Goal: Communication & Community: Answer question/provide support

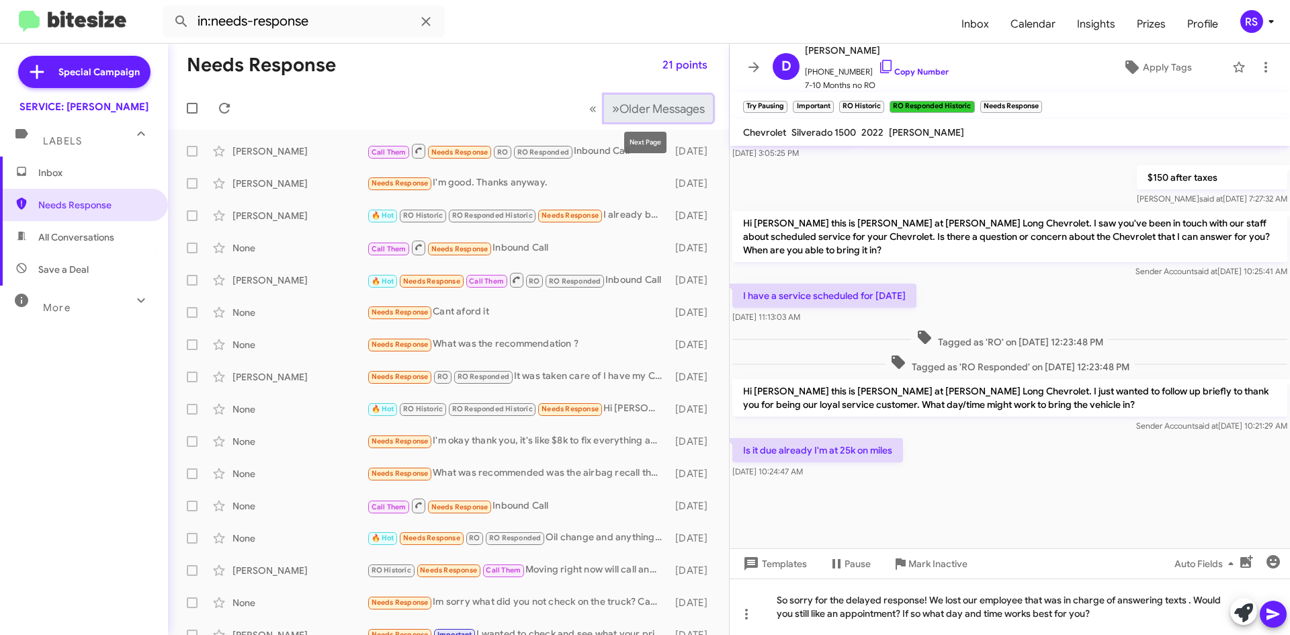
click at [640, 104] on span "Older Messages" at bounding box center [662, 108] width 85 height 15
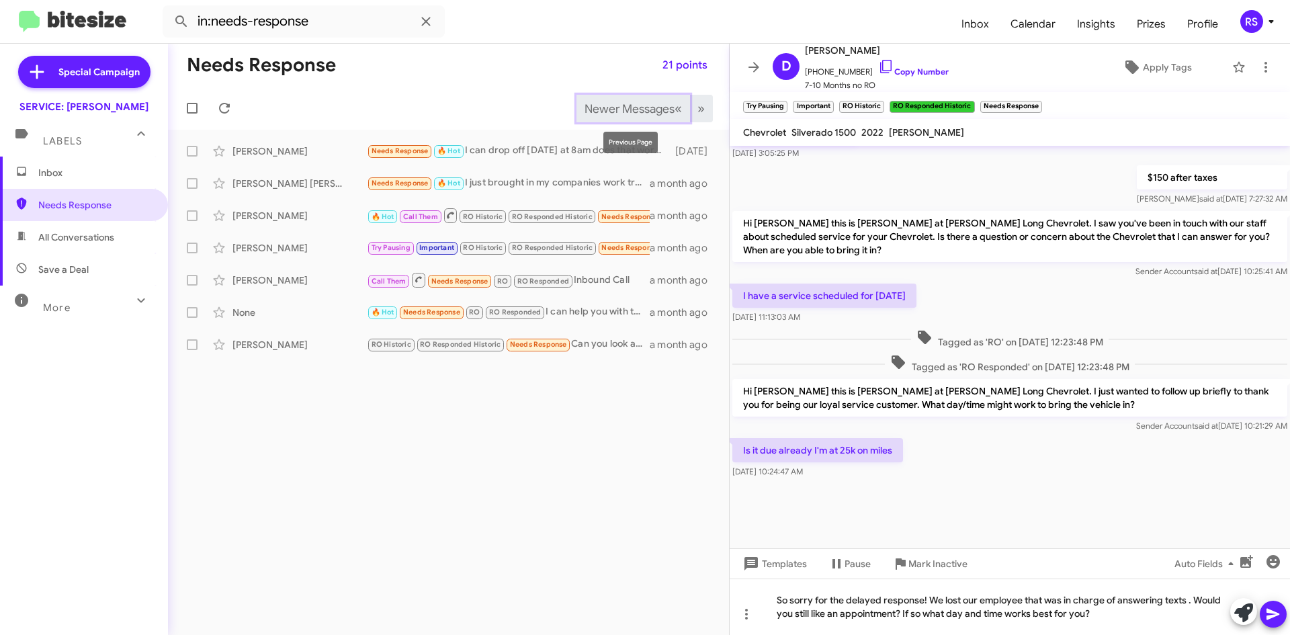
click at [645, 106] on span "Newer Messages" at bounding box center [630, 108] width 90 height 15
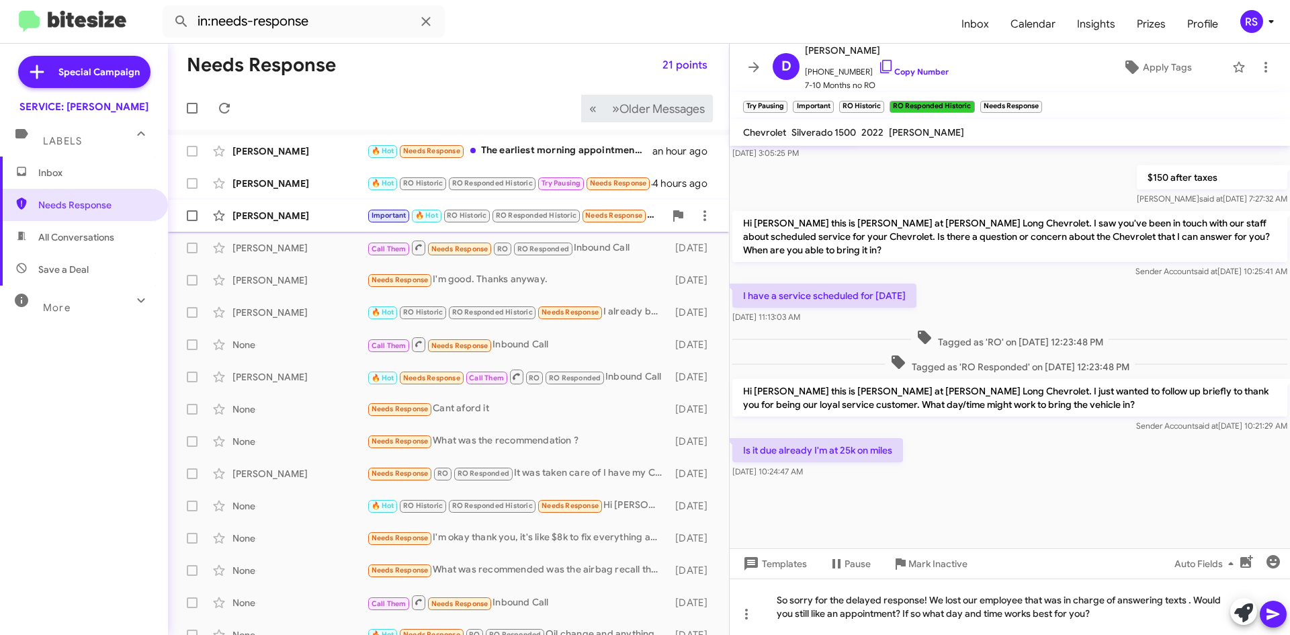
click at [265, 217] on div "[PERSON_NAME]" at bounding box center [300, 215] width 134 height 13
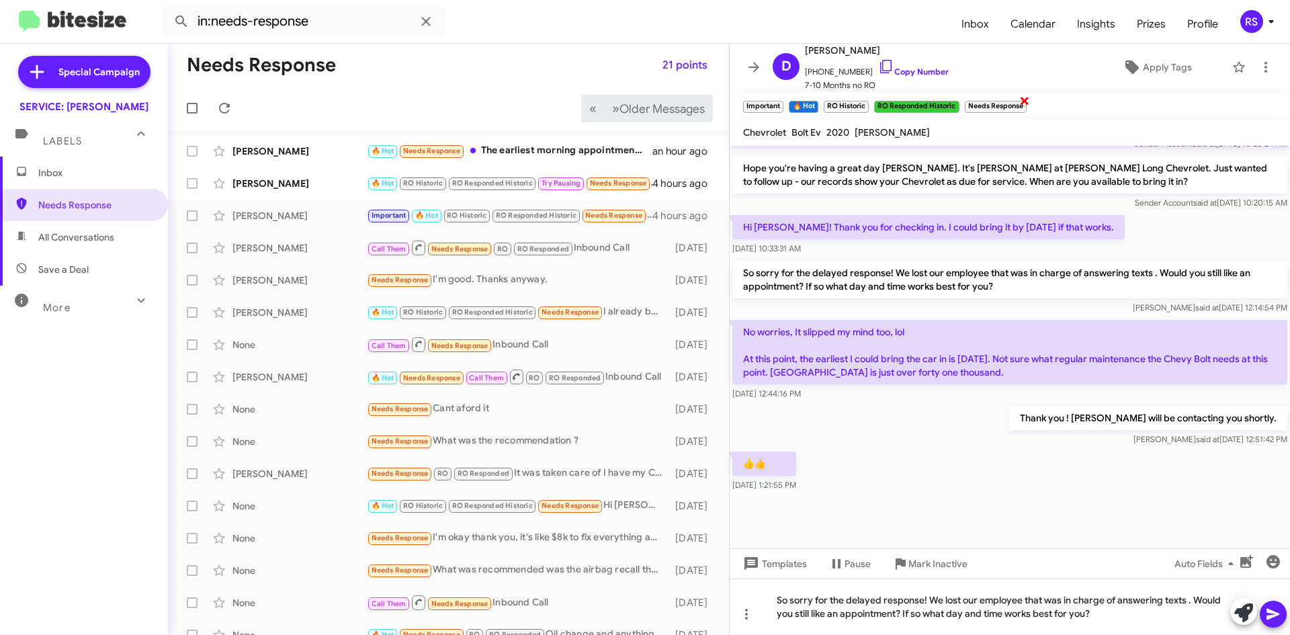
click at [1026, 98] on span "×" at bounding box center [1025, 100] width 11 height 16
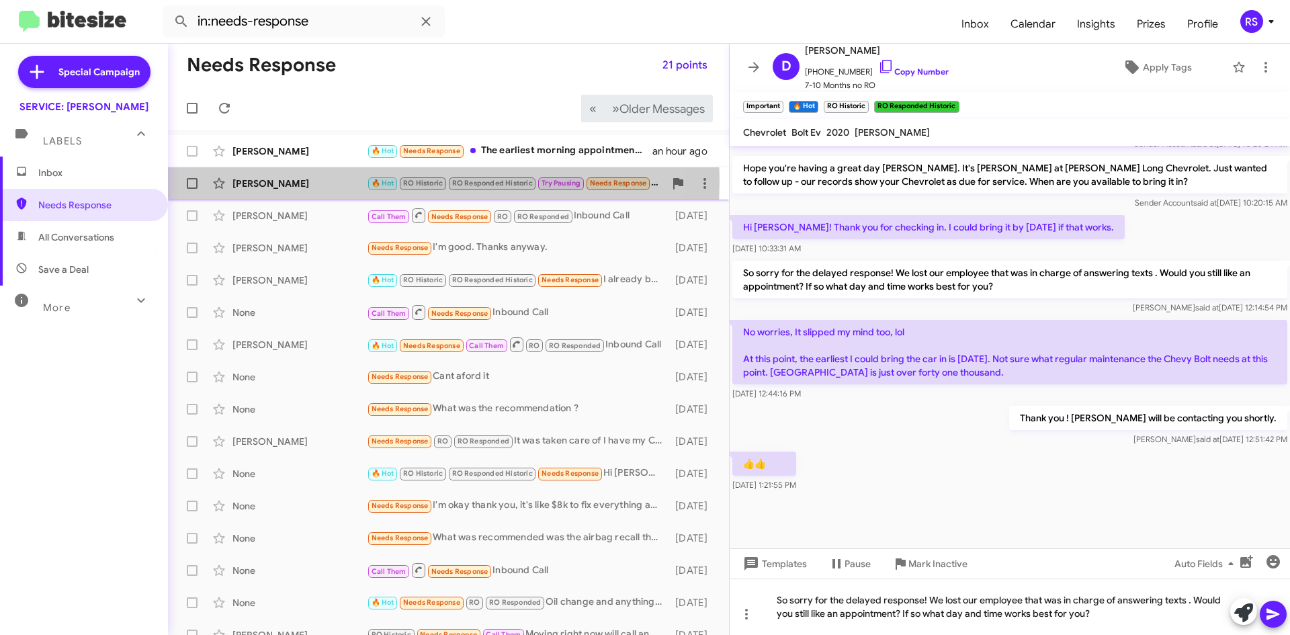
click at [276, 180] on div "[PERSON_NAME]" at bounding box center [300, 183] width 134 height 13
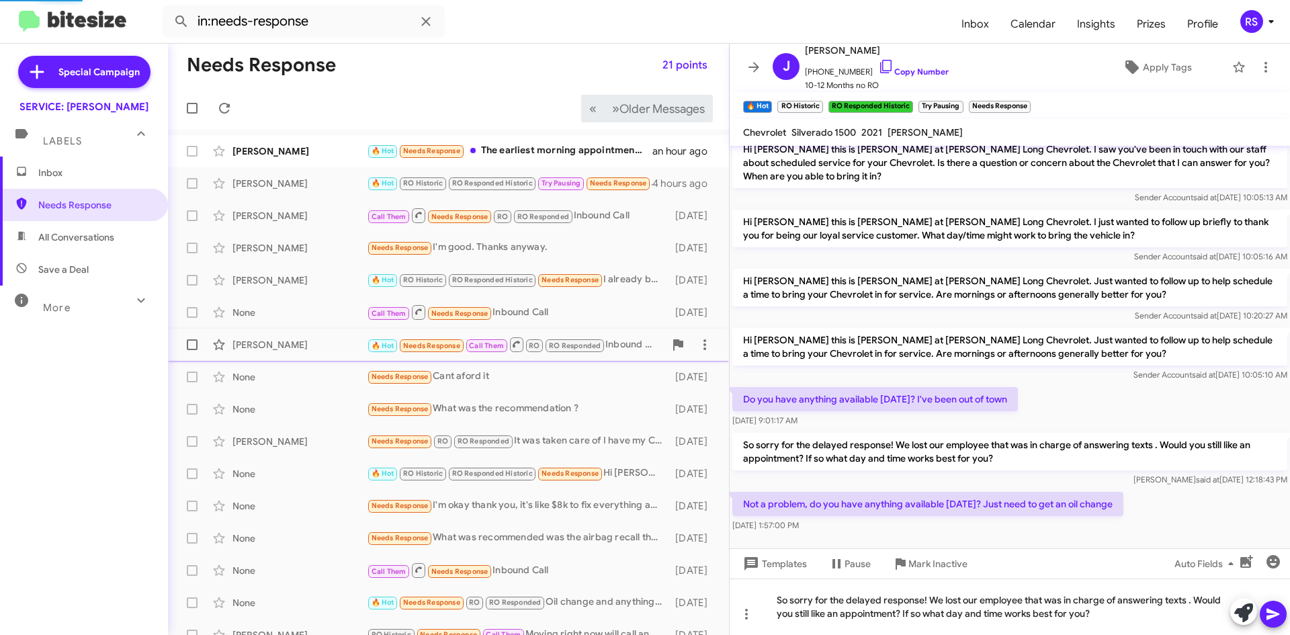
scroll to position [873, 0]
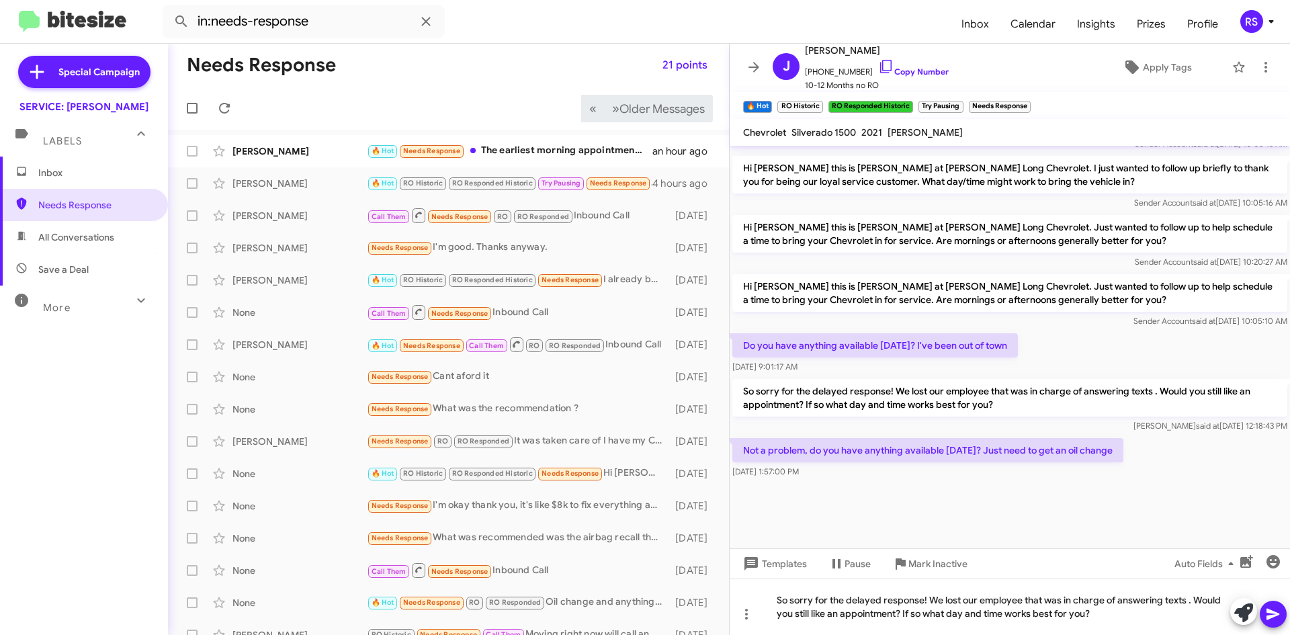
click at [888, 502] on div at bounding box center [1010, 514] width 561 height 67
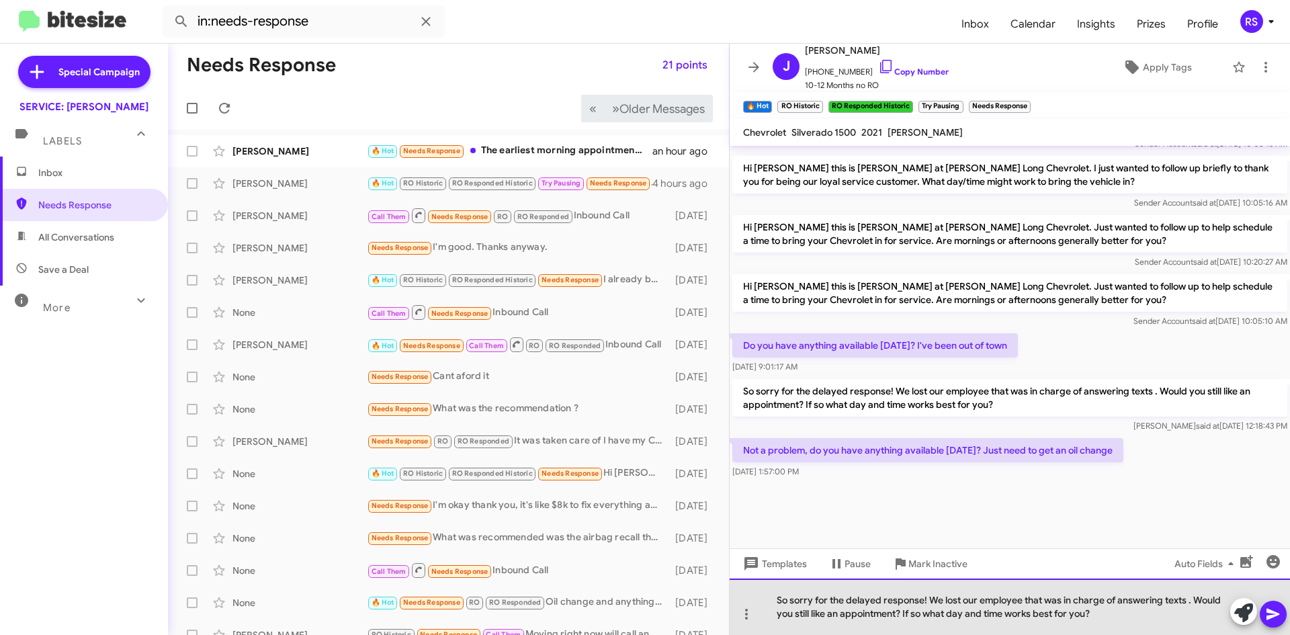
click at [1108, 617] on div "So sorry for the delayed response! We lost our employee that was in charge of a…" at bounding box center [1010, 607] width 561 height 56
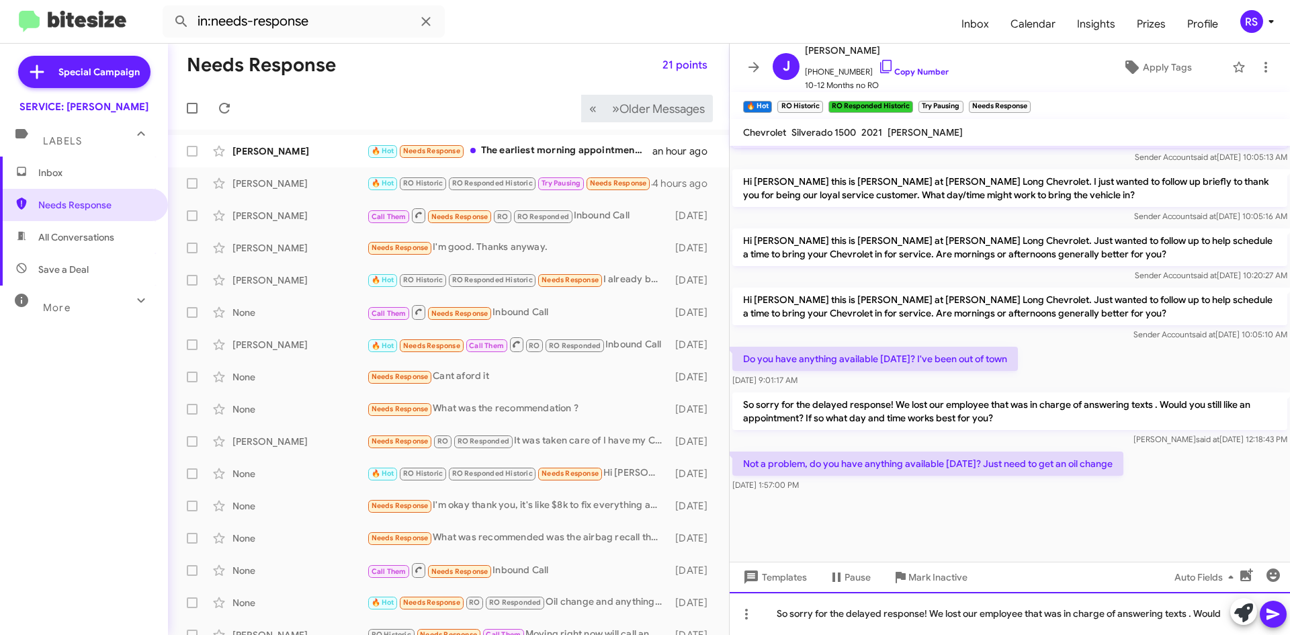
scroll to position [860, 0]
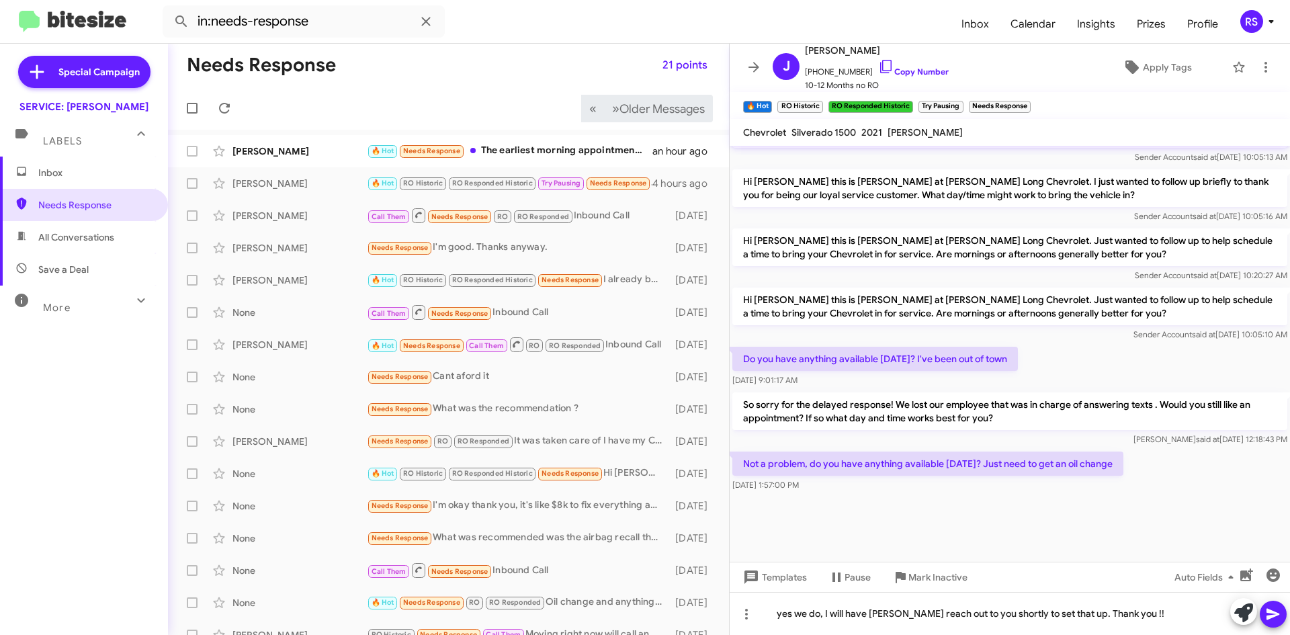
click at [1276, 613] on icon at bounding box center [1273, 614] width 13 height 11
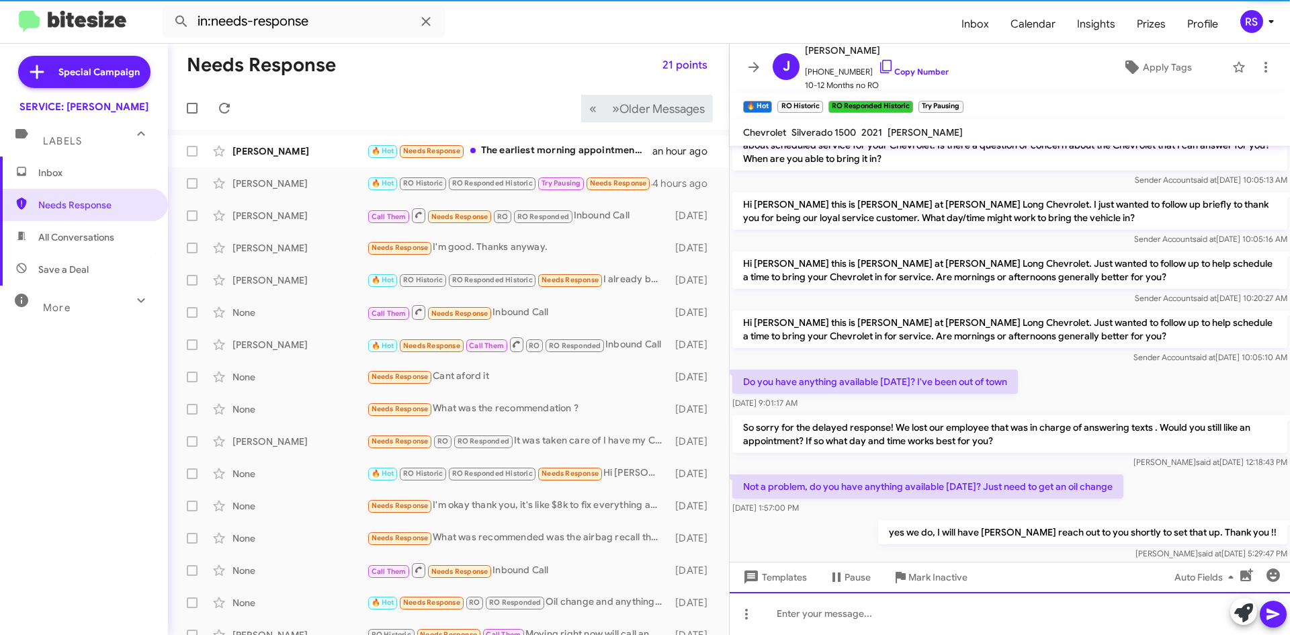
scroll to position [1253, 0]
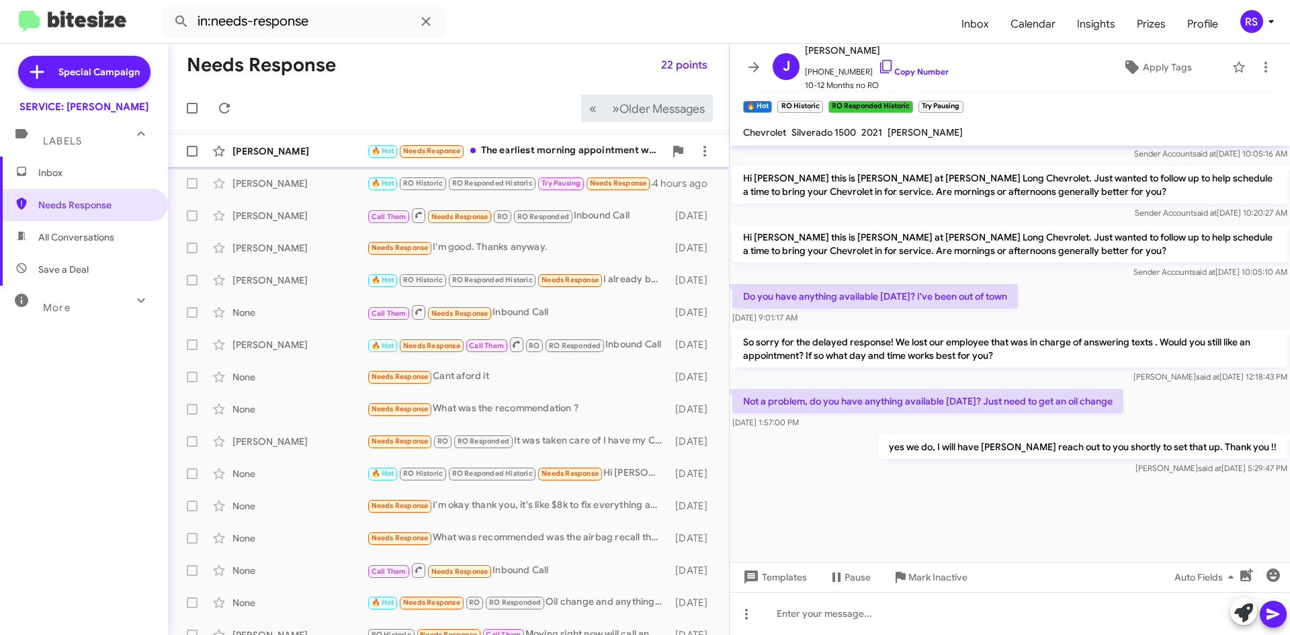
click at [306, 151] on div "[PERSON_NAME]" at bounding box center [300, 151] width 134 height 13
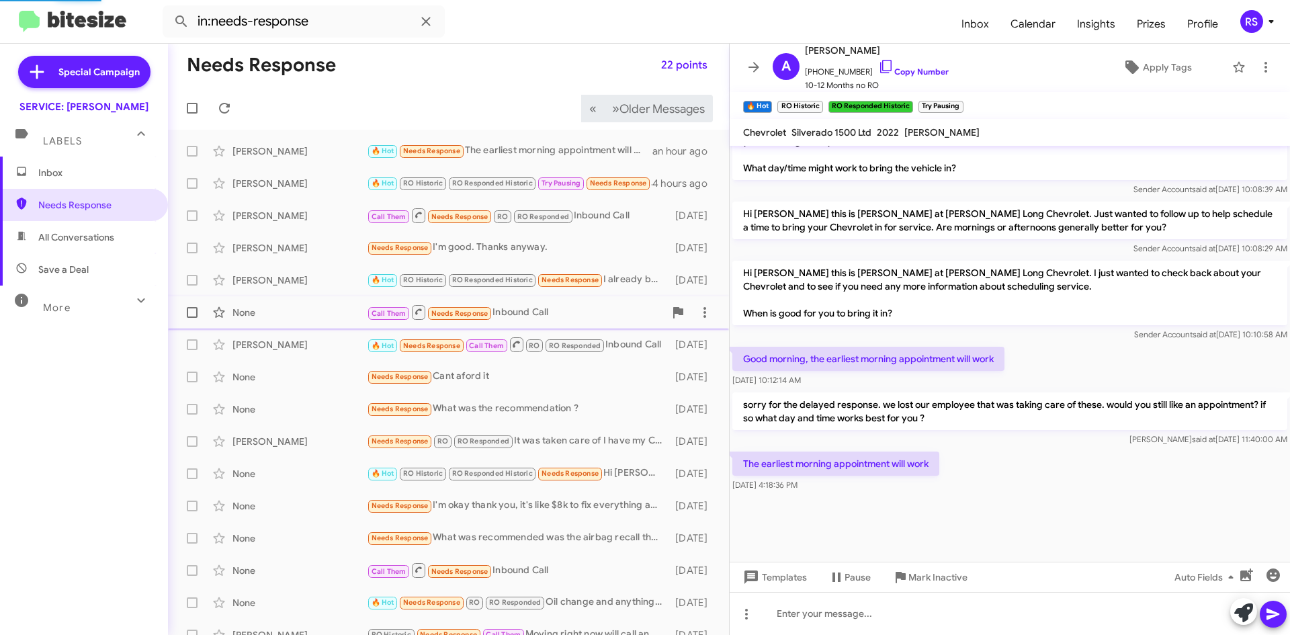
scroll to position [1036, 0]
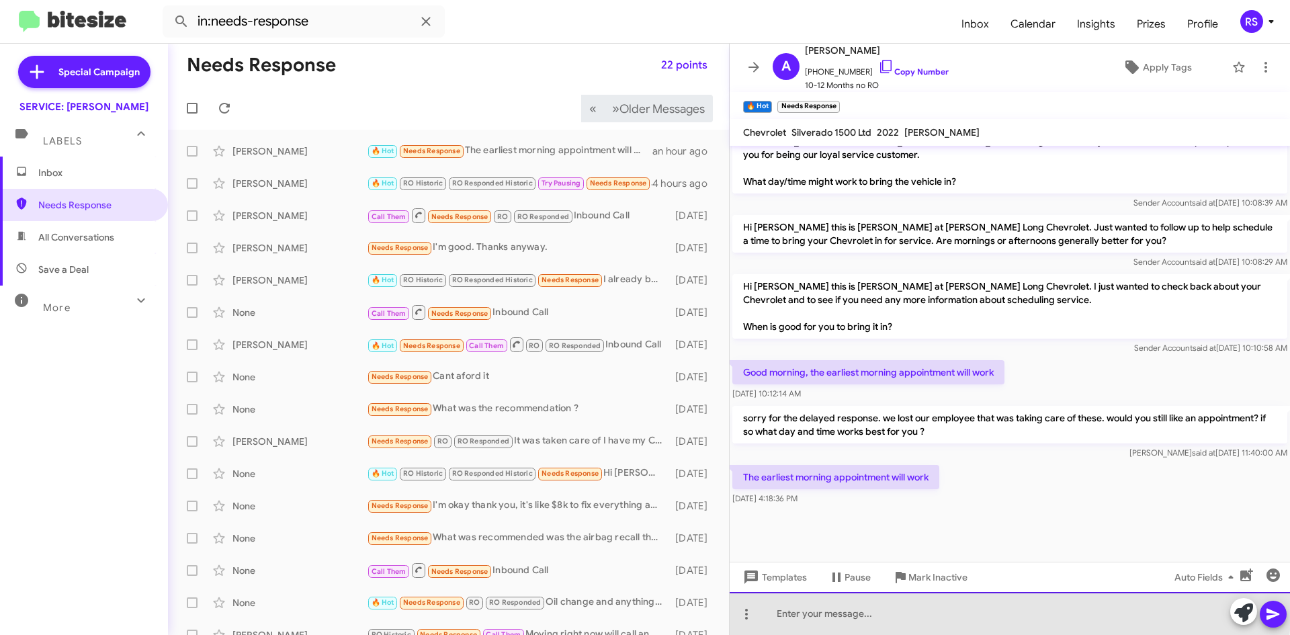
click at [887, 608] on div at bounding box center [1010, 613] width 561 height 43
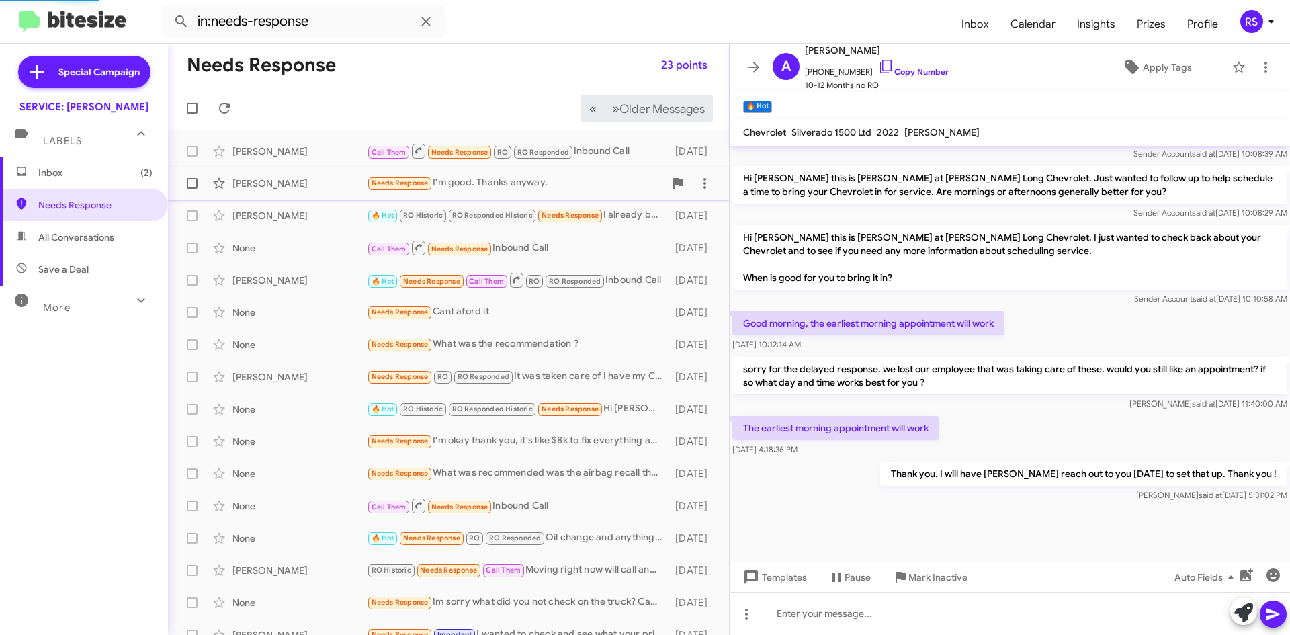
scroll to position [982, 0]
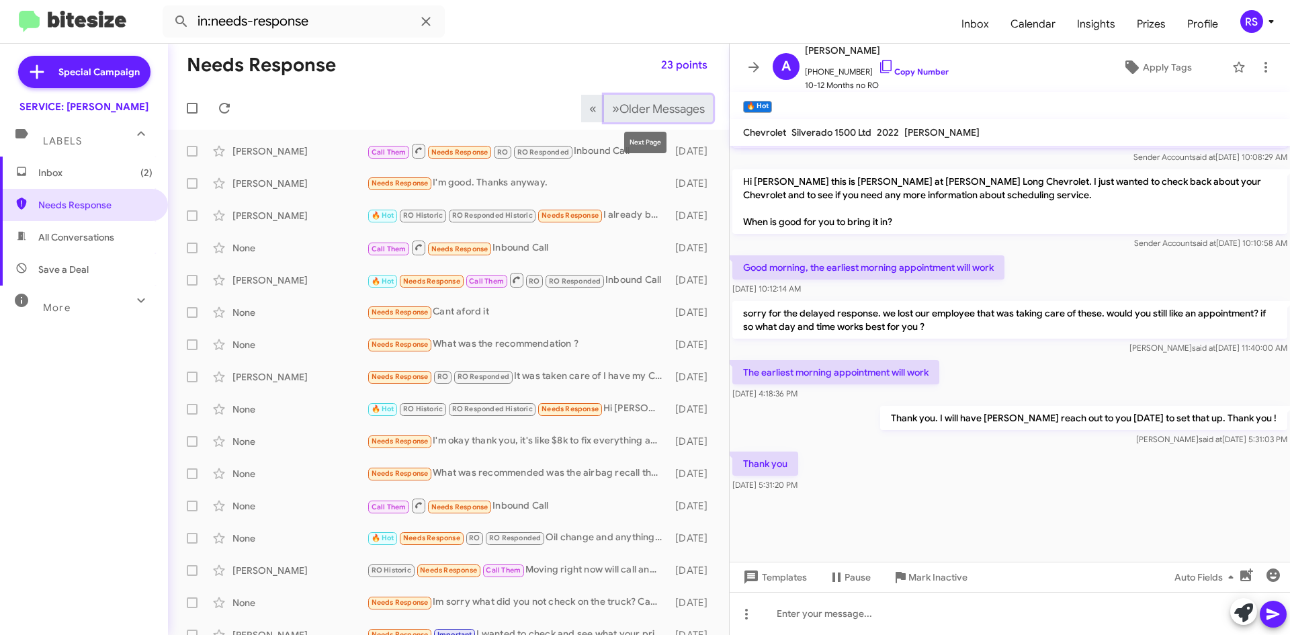
click at [631, 108] on span "Older Messages" at bounding box center [662, 108] width 85 height 15
